Goal: Task Accomplishment & Management: Manage account settings

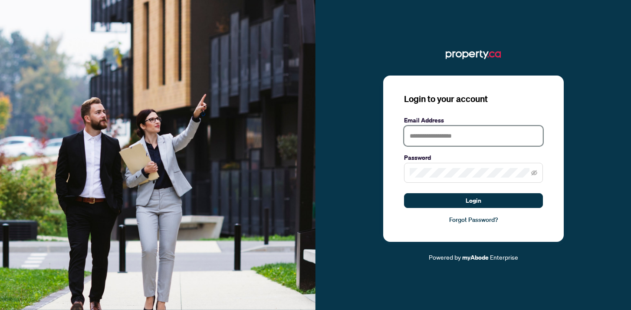
click at [441, 139] on input "text" at bounding box center [473, 136] width 139 height 20
type input "**********"
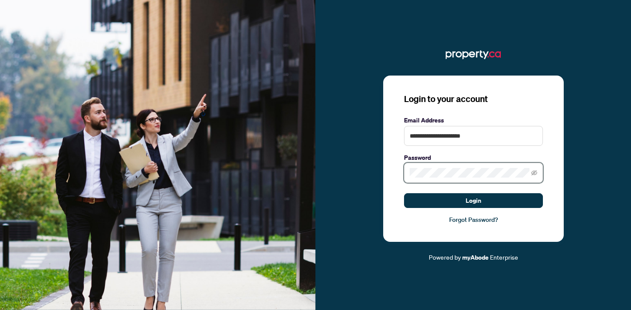
click at [404, 193] on button "Login" at bounding box center [473, 200] width 139 height 15
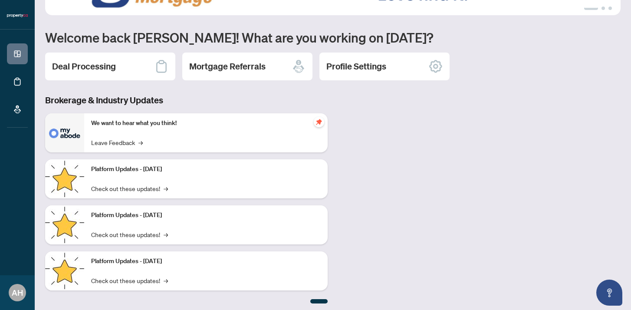
scroll to position [62, 0]
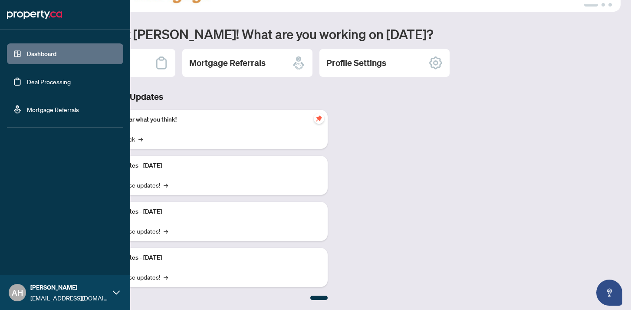
click at [27, 85] on link "Deal Processing" at bounding box center [49, 82] width 44 height 8
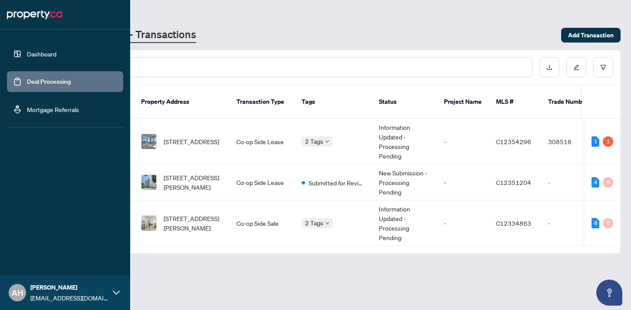
click at [26, 292] on span "AH" at bounding box center [17, 292] width 17 height 17
click at [49, 238] on button "Logout" at bounding box center [65, 240] width 116 height 15
